Goal: Navigation & Orientation: Find specific page/section

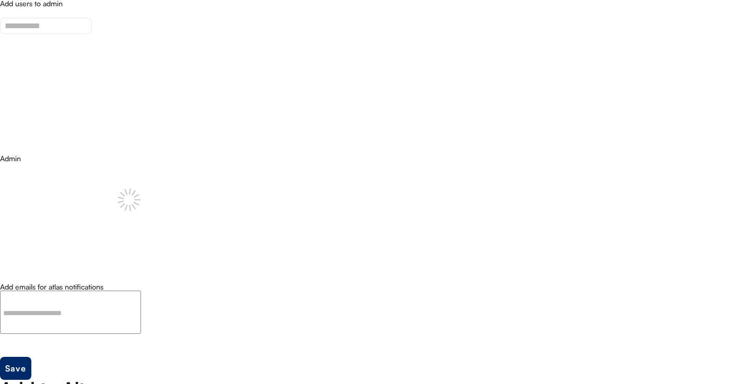
select select "**********"
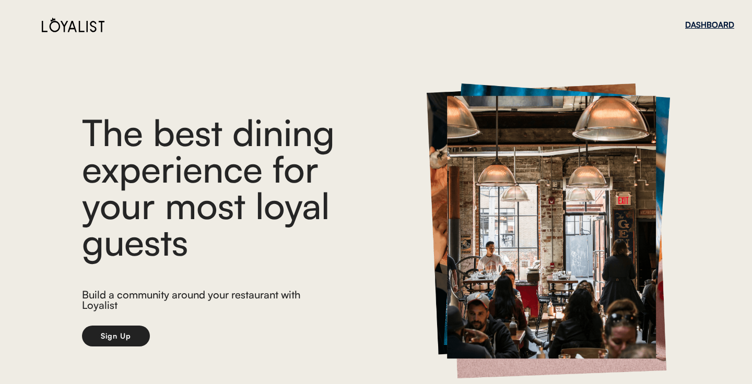
click at [703, 27] on div "DASHBOARD" at bounding box center [709, 25] width 49 height 8
